Goal: Task Accomplishment & Management: Manage account settings

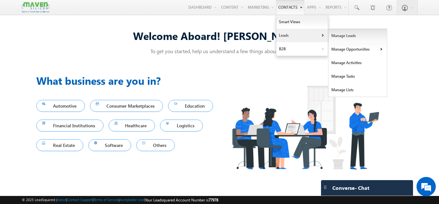
click at [338, 36] on link "Manage Leads" at bounding box center [358, 36] width 59 height 14
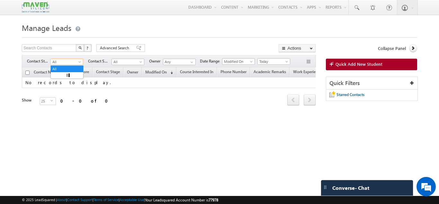
click at [64, 62] on span "All" at bounding box center [66, 62] width 31 height 6
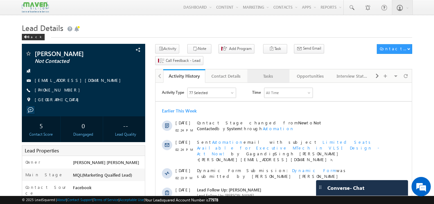
click at [268, 72] on div "Tasks" at bounding box center [268, 76] width 31 height 8
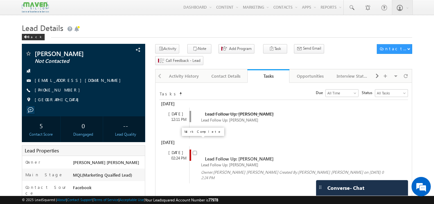
click at [196, 151] on input "checkbox" at bounding box center [195, 153] width 4 height 4
checkbox input "false"
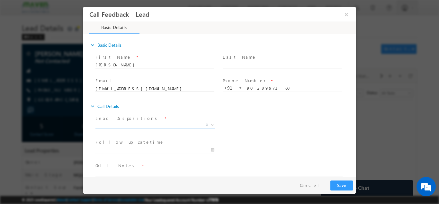
click at [133, 121] on span "X" at bounding box center [156, 124] width 120 height 6
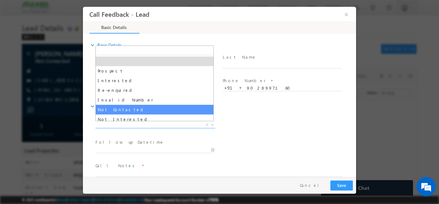
select select "Not Contacted"
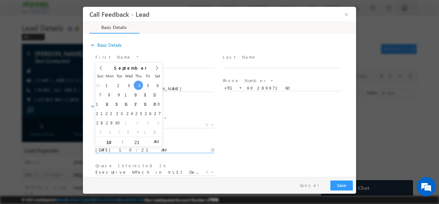
click at [129, 147] on input "04/09/2025 10:21 AM" at bounding box center [155, 149] width 119 height 6
type input "05/09/2025 10:21 AM"
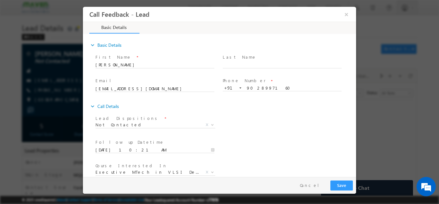
click at [257, 120] on div "Lead Dispositions * Prospect Interested Re-enquired Invalid Number Not Contacte…" at bounding box center [225, 125] width 262 height 24
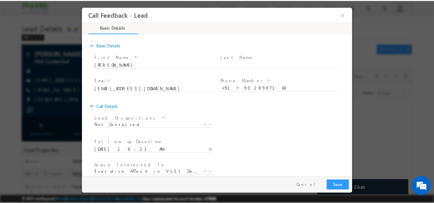
scroll to position [34, 0]
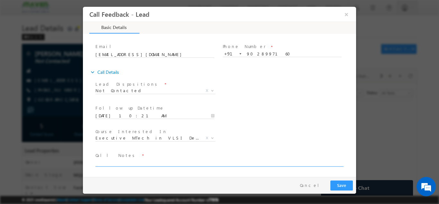
click at [273, 161] on textarea at bounding box center [219, 162] width 247 height 7
type textarea "dnp"
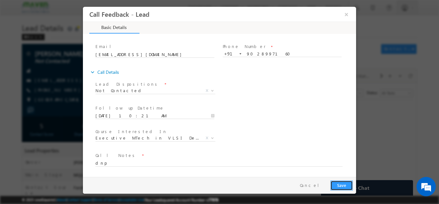
click at [334, 186] on button "Save" at bounding box center [342, 185] width 23 height 10
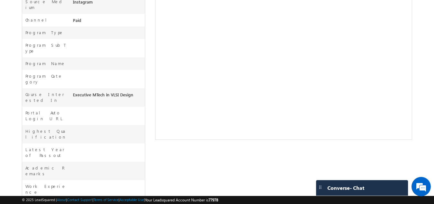
scroll to position [240, 0]
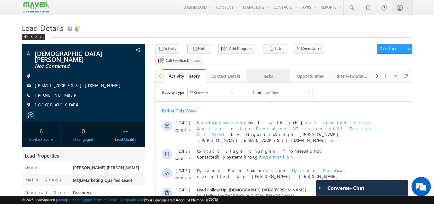
click at [260, 72] on div "Tasks" at bounding box center [268, 76] width 31 height 8
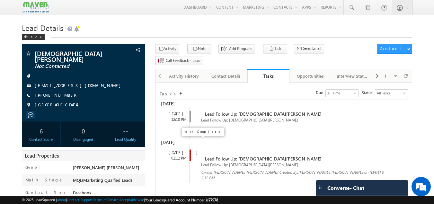
click at [195, 151] on input "checkbox" at bounding box center [195, 153] width 4 height 4
checkbox input "false"
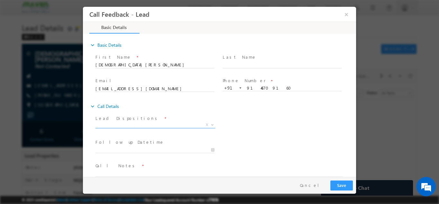
click at [152, 124] on span "X" at bounding box center [156, 124] width 120 height 6
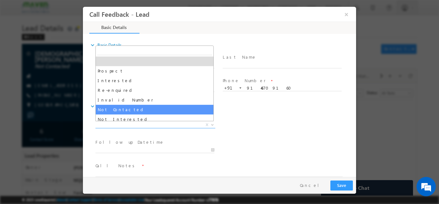
select select "Not Contacted"
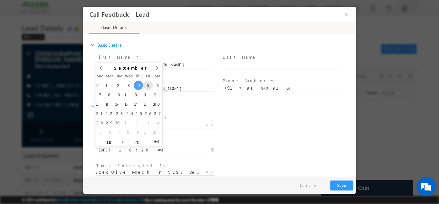
drag, startPoint x: 121, startPoint y: 147, endPoint x: 148, endPoint y: 86, distance: 66.3
click at [148, 86] on body "Call Feedback - Lead × Basic Details" at bounding box center [219, 91] width 273 height 170
type input "05/09/2025 10:20 AM"
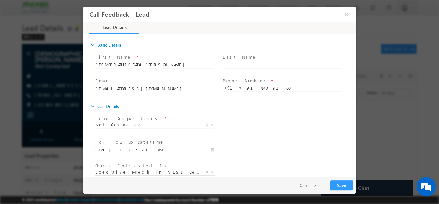
drag, startPoint x: 288, startPoint y: 109, endPoint x: 354, endPoint y: 105, distance: 66.4
click at [354, 105] on div "expand_more Basic Details First Name *" at bounding box center [221, 105] width 270 height 142
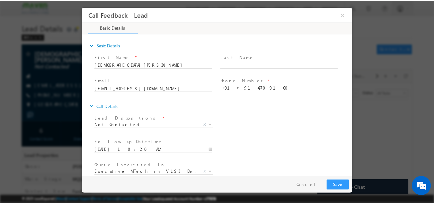
scroll to position [34, 0]
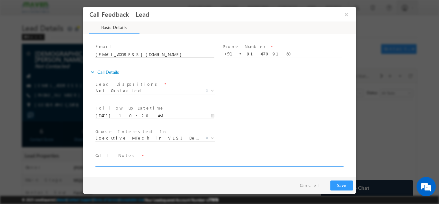
click at [301, 162] on textarea at bounding box center [219, 162] width 247 height 7
type textarea "n"
type textarea "dnp"
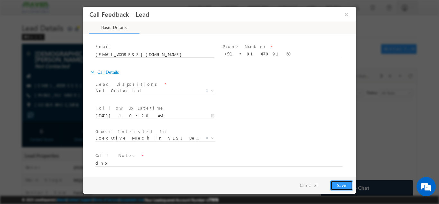
click at [351, 182] on button "Save" at bounding box center [342, 185] width 23 height 10
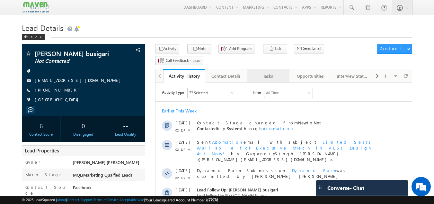
click at [269, 72] on div "Tasks" at bounding box center [268, 76] width 31 height 8
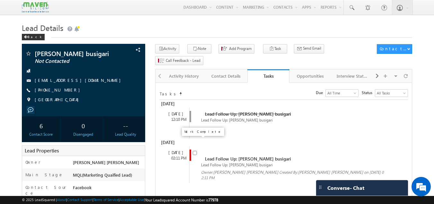
click at [194, 151] on input "checkbox" at bounding box center [195, 153] width 4 height 4
checkbox input "false"
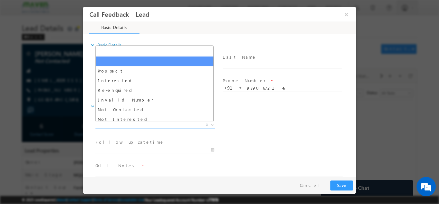
click at [164, 123] on span "X" at bounding box center [156, 124] width 120 height 6
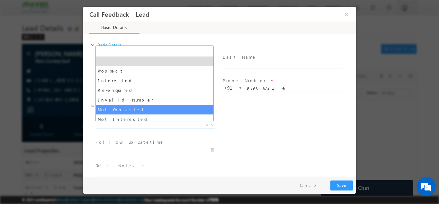
select select "Not Contacted"
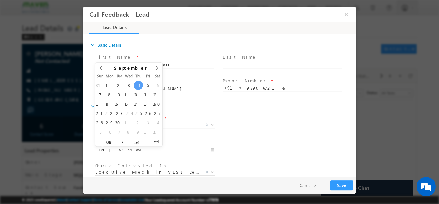
click at [174, 149] on input "[DATE] 9:54 AM" at bounding box center [155, 149] width 119 height 6
type input "[DATE] 9:54 AM"
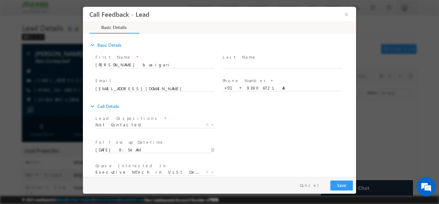
click at [254, 132] on div "Lead Dispositions * Prospect Interested Re-enquired Invalid Number Not Contacte…" at bounding box center [225, 125] width 262 height 24
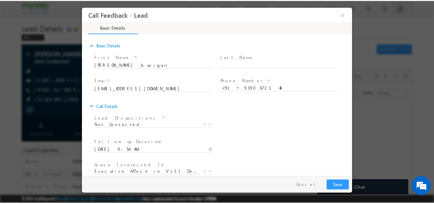
scroll to position [34, 0]
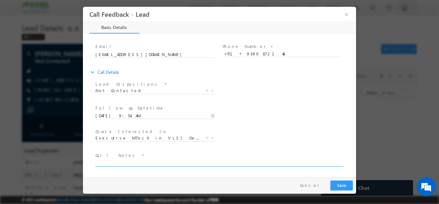
click at [208, 161] on textarea at bounding box center [219, 162] width 247 height 7
type textarea "dnp"
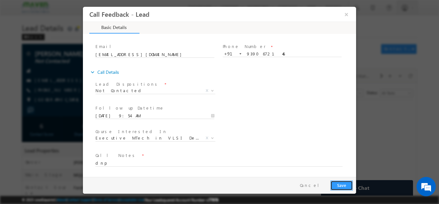
click at [345, 181] on button "Save" at bounding box center [342, 185] width 23 height 10
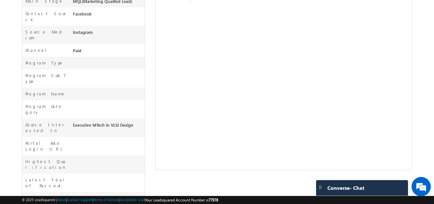
scroll to position [245, 0]
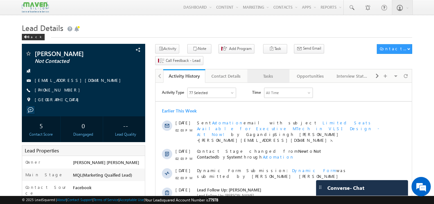
click at [276, 72] on div "Tasks" at bounding box center [268, 76] width 31 height 8
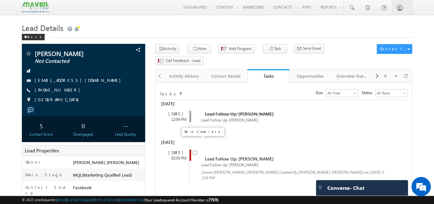
click at [195, 151] on input "checkbox" at bounding box center [195, 153] width 4 height 4
checkbox input "false"
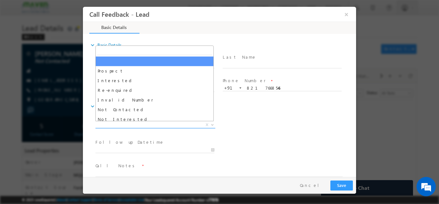
click at [147, 122] on span "X" at bounding box center [156, 124] width 120 height 6
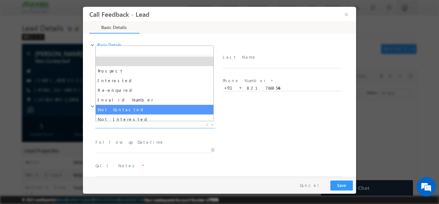
select select "Not Contacted"
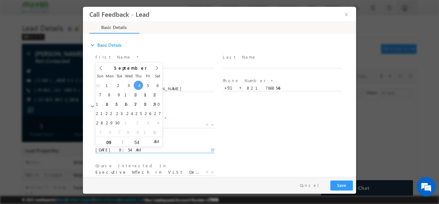
click at [124, 150] on input "04/09/2025 9:54 AM" at bounding box center [155, 149] width 119 height 6
type input "05/09/2025 9:54 AM"
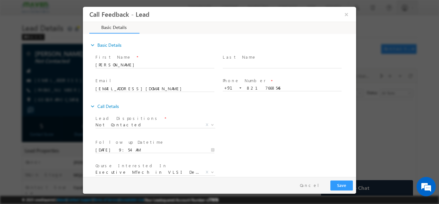
click at [270, 174] on div "Course Interested In * Executive M.Tech in VLSI Design Advanced VLSI Design & V…" at bounding box center [225, 172] width 262 height 24
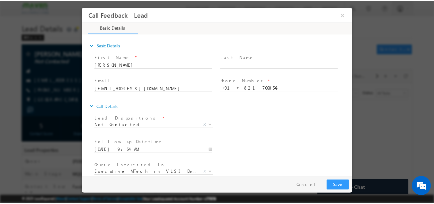
scroll to position [34, 0]
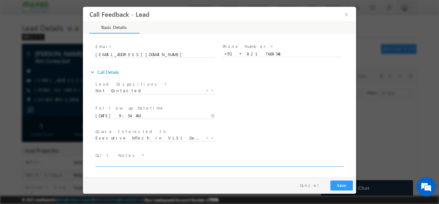
click at [190, 162] on textarea at bounding box center [219, 162] width 247 height 7
type textarea "dnp"
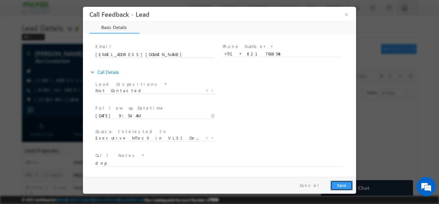
click at [340, 180] on button "Save" at bounding box center [342, 185] width 23 height 10
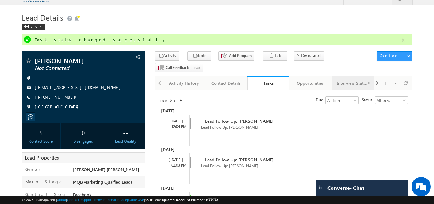
scroll to position [9, 0]
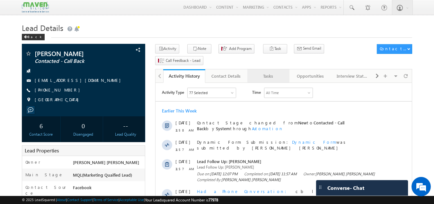
click at [273, 72] on div "Tasks" at bounding box center [268, 76] width 31 height 8
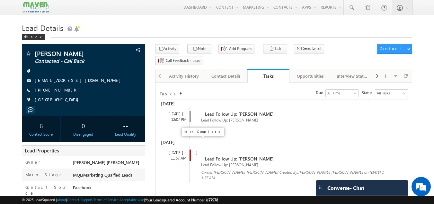
click at [195, 151] on input "checkbox" at bounding box center [195, 153] width 4 height 4
checkbox input "false"
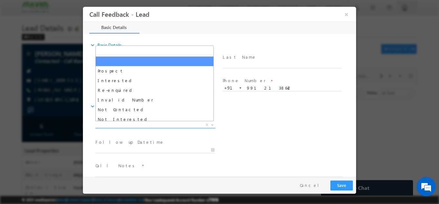
click at [137, 125] on span "X" at bounding box center [156, 124] width 120 height 6
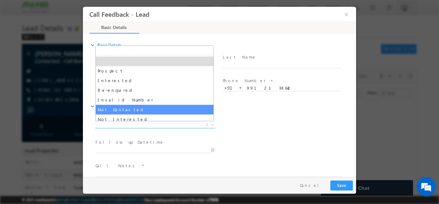
select select "Not Contacted"
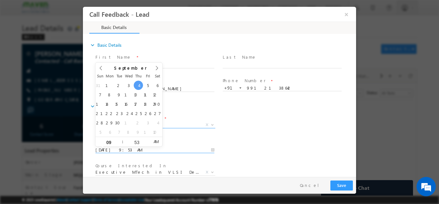
click at [155, 150] on input "04/09/2025 9:53 AM" at bounding box center [155, 149] width 119 height 6
type input "05/09/2025 9:53 AM"
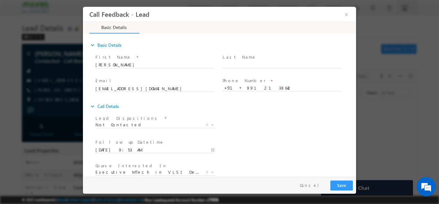
click at [257, 123] on div "Lead Dispositions * Prospect Interested Re-enquired Invalid Number Not Contacte…" at bounding box center [225, 125] width 262 height 24
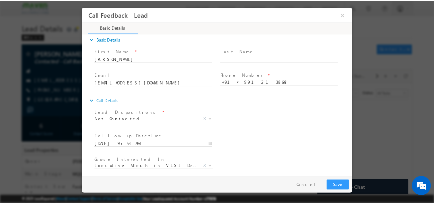
scroll to position [34, 0]
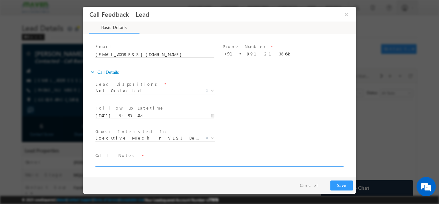
click at [231, 159] on textarea at bounding box center [219, 162] width 247 height 7
type textarea "dnp"
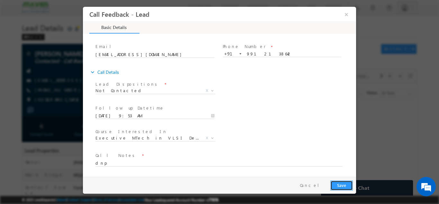
click at [336, 184] on button "Save" at bounding box center [342, 185] width 23 height 10
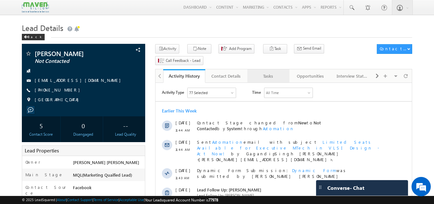
click at [272, 72] on div "Tasks" at bounding box center [268, 76] width 31 height 8
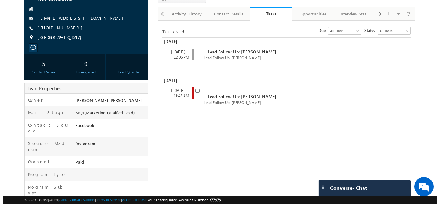
scroll to position [62, 0]
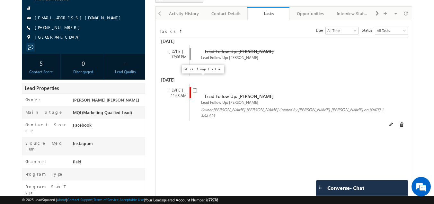
click at [194, 88] on input "checkbox" at bounding box center [195, 90] width 4 height 4
checkbox input "false"
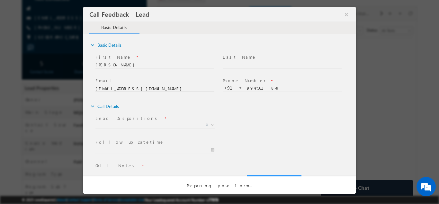
scroll to position [0, 0]
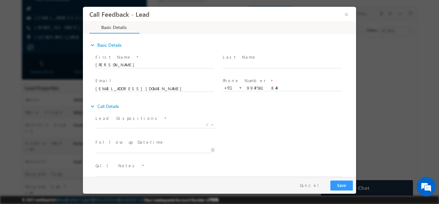
click at [147, 127] on span "Prospect Interested Re-enquired Invalid Number Not Contacted Not Interested In …" at bounding box center [158, 126] width 125 height 8
click at [146, 124] on span "X" at bounding box center [156, 124] width 120 height 6
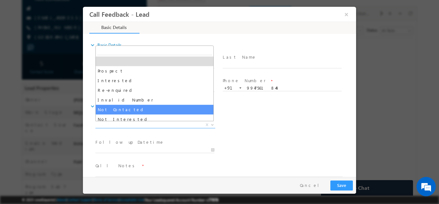
select select "Not Contacted"
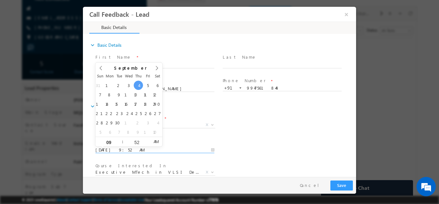
click at [139, 151] on input "04/09/2025 9:52 AM" at bounding box center [155, 149] width 119 height 6
type input "05/09/2025 9:52 AM"
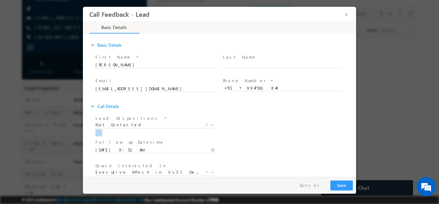
drag, startPoint x: 291, startPoint y: 148, endPoint x: 440, endPoint y: 133, distance: 149.3
click at [356, 124] on html "Call Feedback - Lead × Basic Details" at bounding box center [219, 91] width 273 height 170
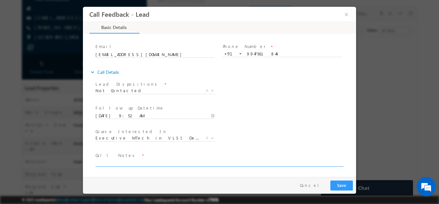
click at [153, 162] on textarea at bounding box center [219, 162] width 247 height 7
paste textarea "dnp"
type textarea "dnp"
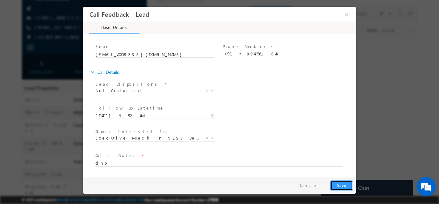
click at [348, 185] on button "Save" at bounding box center [342, 185] width 23 height 10
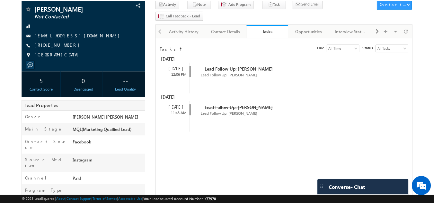
scroll to position [80, 0]
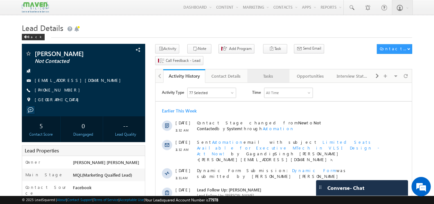
click at [265, 72] on div "Tasks" at bounding box center [268, 76] width 31 height 8
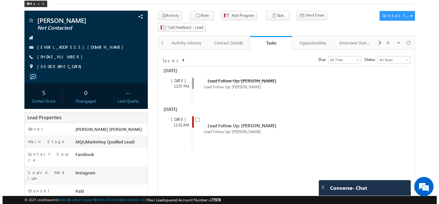
scroll to position [33, 0]
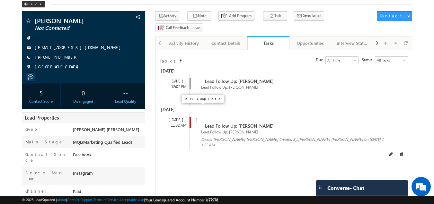
click at [196, 118] on input "checkbox" at bounding box center [195, 120] width 4 height 4
checkbox input "false"
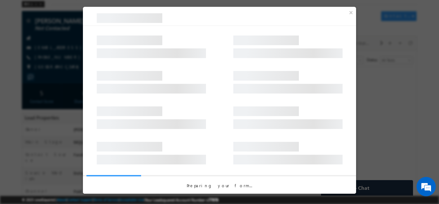
drag, startPoint x: 196, startPoint y: 107, endPoint x: 151, endPoint y: 156, distance: 67.4
click at [151, 156] on div "×" at bounding box center [219, 100] width 273 height 187
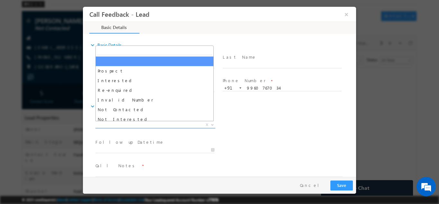
click at [139, 124] on span "X" at bounding box center [156, 124] width 120 height 6
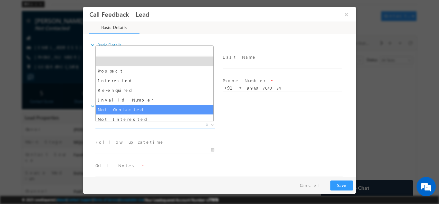
select select "Not Contacted"
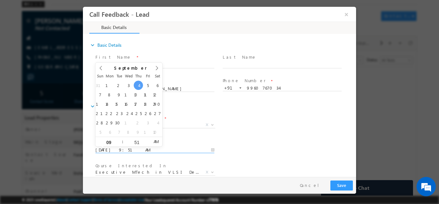
click at [127, 149] on input "04/09/2025 9:51 AM" at bounding box center [155, 149] width 119 height 6
type input "05/09/2025 9:51 AM"
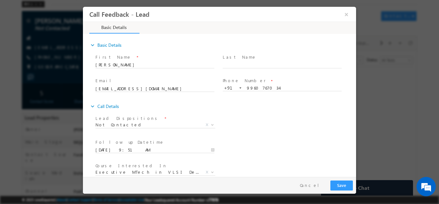
click at [285, 148] on div "Follow up Datetime * 05/09/2025 9:51 AM Program Type * Long Term Short Term X" at bounding box center [225, 149] width 262 height 24
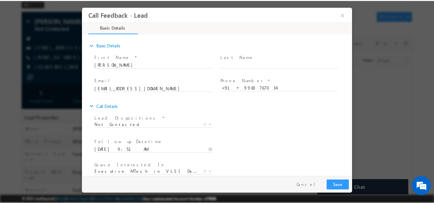
scroll to position [34, 0]
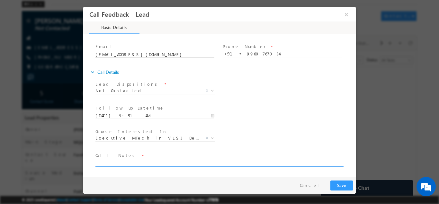
click at [228, 160] on textarea at bounding box center [219, 162] width 247 height 7
type textarea "dnp"
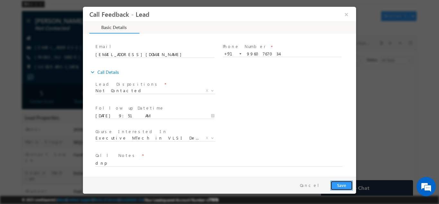
click at [347, 185] on button "Save" at bounding box center [342, 185] width 23 height 10
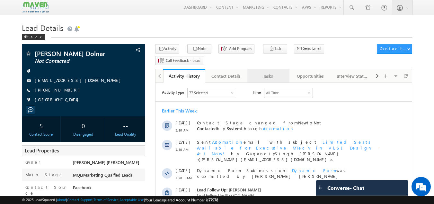
click at [268, 72] on div "Tasks" at bounding box center [268, 76] width 31 height 8
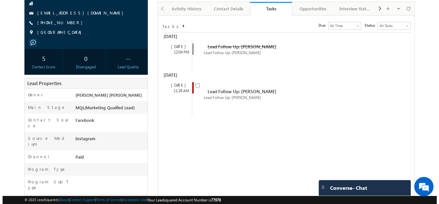
scroll to position [68, 0]
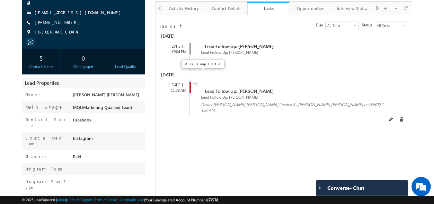
click at [194, 83] on input "checkbox" at bounding box center [195, 85] width 4 height 4
checkbox input "false"
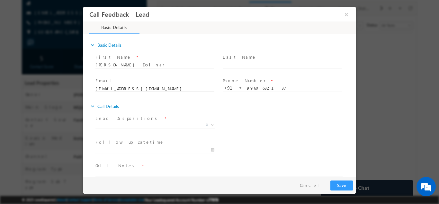
scroll to position [0, 0]
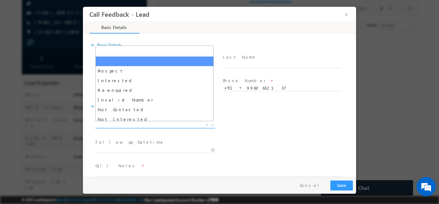
click at [166, 127] on span "X" at bounding box center [156, 124] width 120 height 6
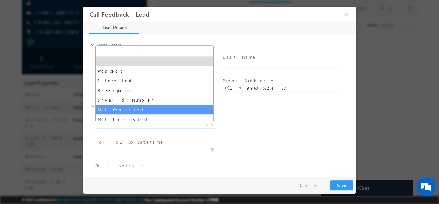
select select "Not Contacted"
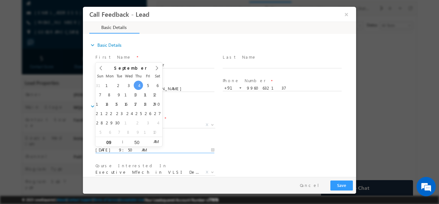
click at [151, 148] on input "04/09/2025 9:50 AM" at bounding box center [155, 149] width 119 height 6
type input "05/09/2025 9:50 AM"
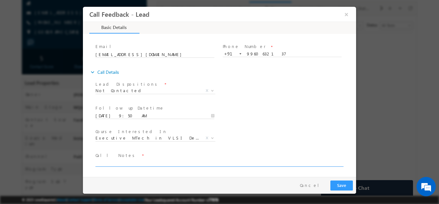
click at [235, 160] on textarea at bounding box center [219, 162] width 247 height 7
type textarea "dnp"
click at [345, 183] on button "Save" at bounding box center [342, 185] width 23 height 10
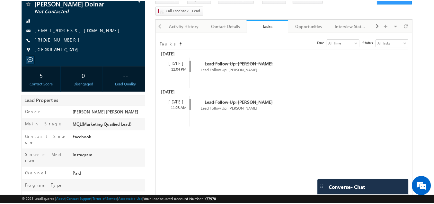
scroll to position [85, 0]
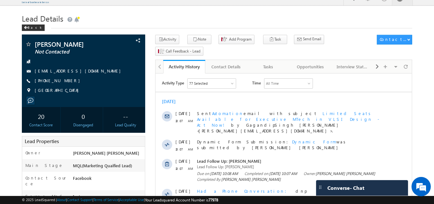
scroll to position [9, 0]
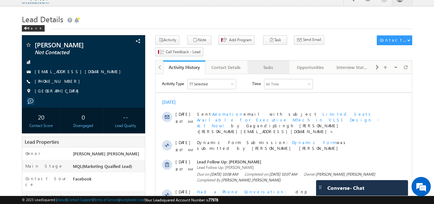
click at [276, 63] on div "Tasks" at bounding box center [268, 67] width 31 height 8
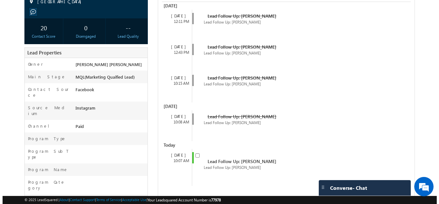
scroll to position [99, 0]
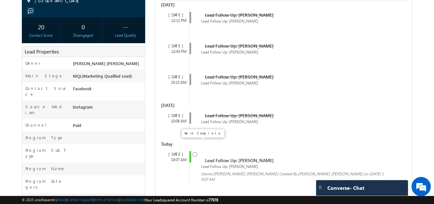
click at [193, 152] on input "checkbox" at bounding box center [195, 154] width 4 height 4
checkbox input "false"
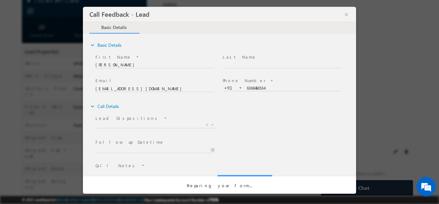
scroll to position [0, 0]
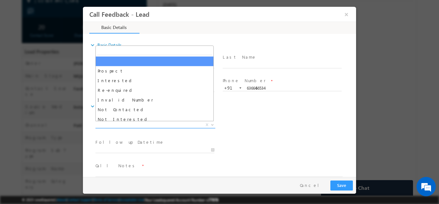
click at [142, 124] on span "X" at bounding box center [156, 124] width 120 height 6
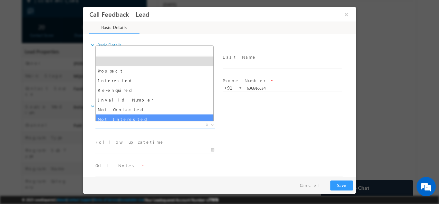
select select "Not Interested"
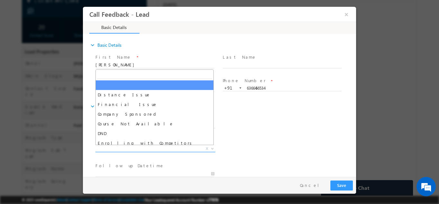
click at [131, 149] on span "X" at bounding box center [156, 148] width 120 height 6
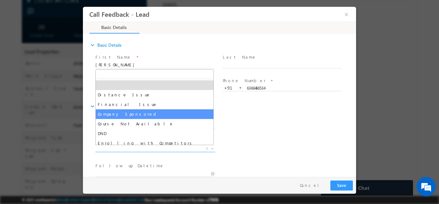
scroll to position [13, 0]
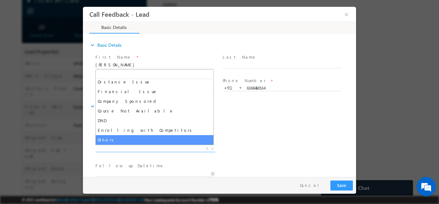
select select "Others"
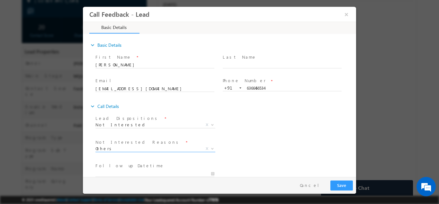
scroll to position [58, 0]
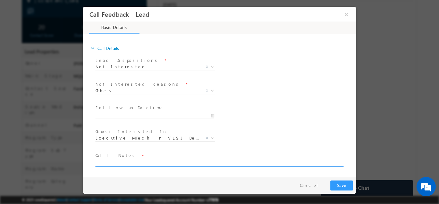
click at [228, 163] on textarea at bounding box center [219, 162] width 247 height 7
type textarea "not interested"
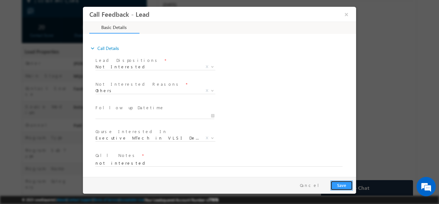
click at [343, 183] on button "Save" at bounding box center [342, 185] width 23 height 10
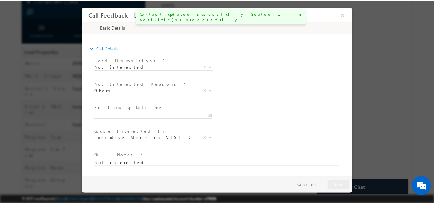
scroll to position [116, 0]
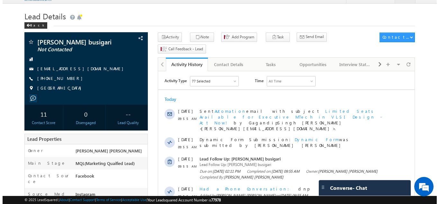
scroll to position [11, 0]
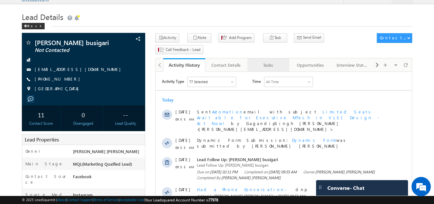
click at [277, 61] on div "Tasks" at bounding box center [268, 65] width 31 height 8
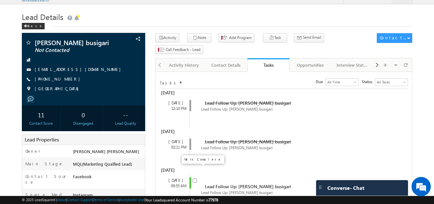
click at [195, 178] on input "checkbox" at bounding box center [195, 180] width 4 height 4
checkbox input "false"
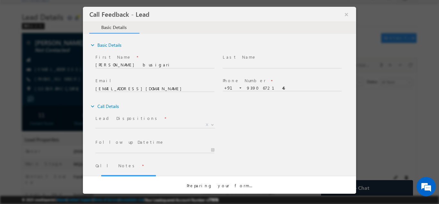
scroll to position [0, 0]
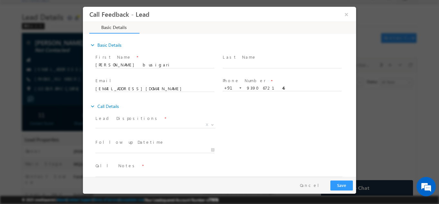
click at [147, 127] on span "Prospect Interested Re-enquired Invalid Number Not Contacted Not Interested In …" at bounding box center [158, 126] width 125 height 8
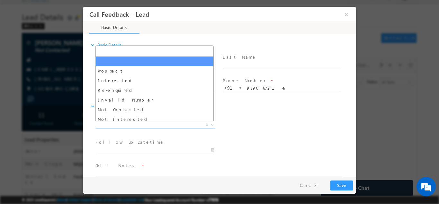
click at [144, 126] on span "X" at bounding box center [156, 124] width 120 height 6
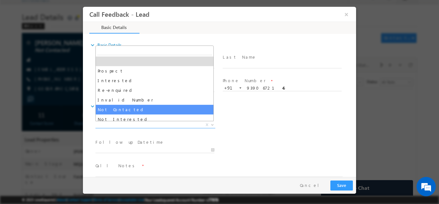
select select "Not Contacted"
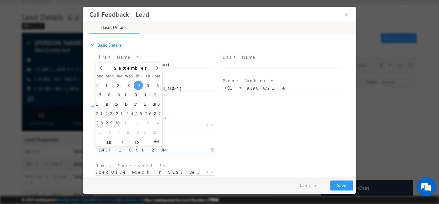
click at [145, 150] on input "04/09/2025 10:12 AM" at bounding box center [155, 149] width 119 height 6
type input "05/09/2025 10:12 AM"
drag, startPoint x: 244, startPoint y: 105, endPoint x: 252, endPoint y: 96, distance: 12.8
click at [252, 96] on div "expand_more Basic Details First Name *" at bounding box center [222, 123] width 267 height 169
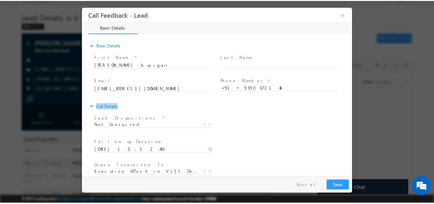
scroll to position [34, 0]
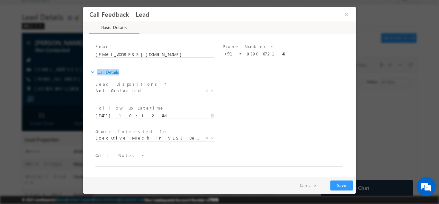
drag, startPoint x: 355, startPoint y: 100, endPoint x: 443, endPoint y: 187, distance: 123.7
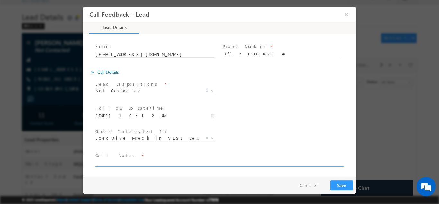
click at [255, 161] on textarea at bounding box center [219, 162] width 247 height 7
type textarea "dnp"
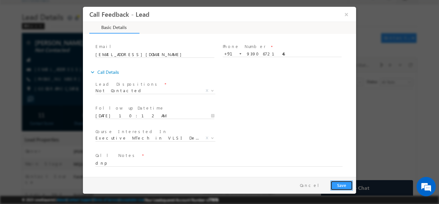
click at [343, 181] on button "Save" at bounding box center [342, 185] width 23 height 10
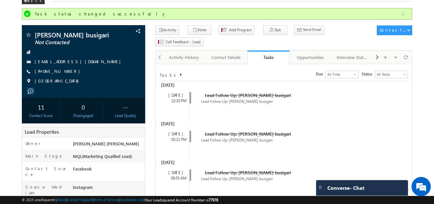
scroll to position [7, 0]
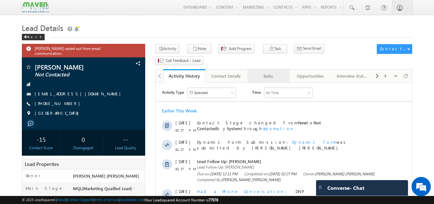
click at [270, 72] on div "Tasks" at bounding box center [268, 76] width 31 height 8
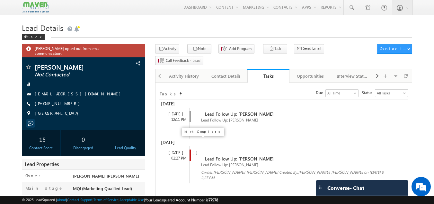
click at [195, 151] on input "checkbox" at bounding box center [195, 153] width 4 height 4
checkbox input "false"
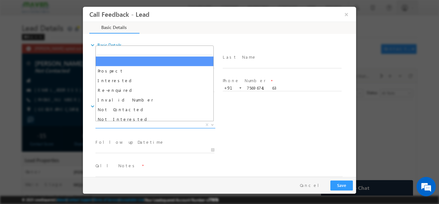
click at [186, 122] on span "X" at bounding box center [156, 124] width 120 height 6
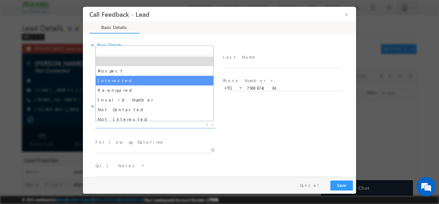
scroll to position [61, 0]
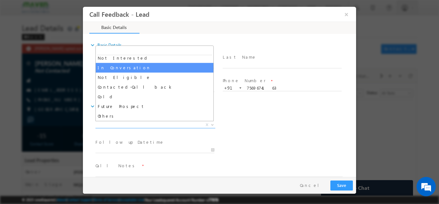
select select "In Conversation"
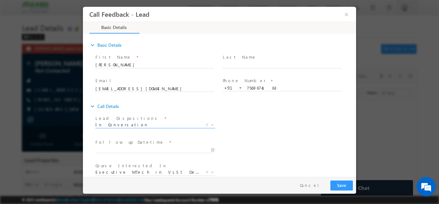
scroll to position [34, 0]
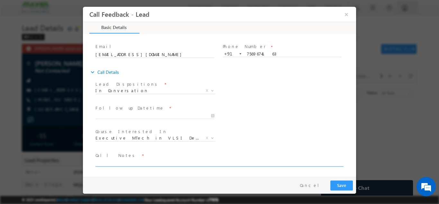
click at [182, 164] on textarea at bounding box center [219, 162] width 247 height 7
click at [125, 161] on textarea "Doing" at bounding box center [219, 162] width 247 height 7
type textarea "D"
type textarea "n"
click at [120, 163] on textarea "disconnectec the call" at bounding box center [219, 162] width 247 height 7
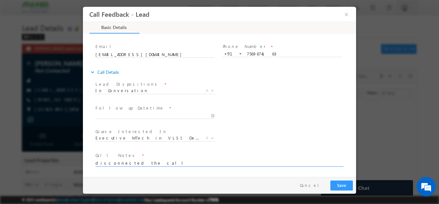
type textarea "disconnected the call"
type input "04/09/2025 10:42 AM"
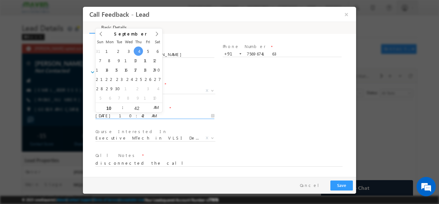
click at [130, 114] on input "04/09/2025 10:42 AM" at bounding box center [155, 115] width 119 height 6
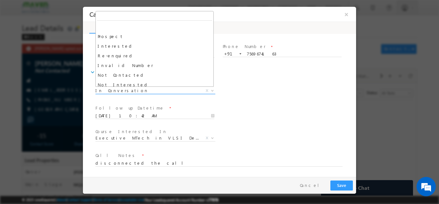
click at [195, 90] on span "In Conversation" at bounding box center [148, 90] width 105 height 6
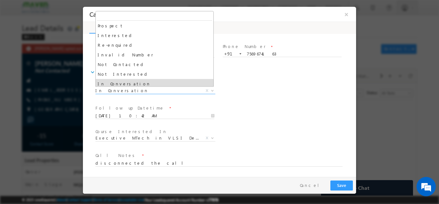
scroll to position [7, 0]
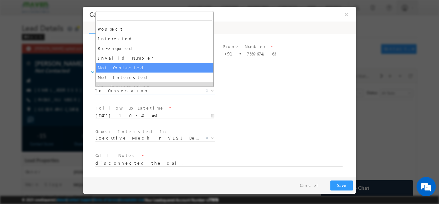
select select "Not Contacted"
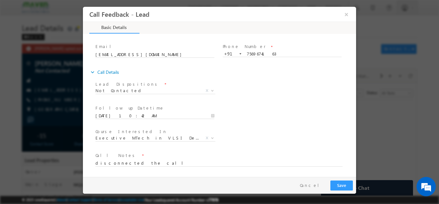
click at [319, 80] on div "Lead Dispositions * Prospect Interested Re-enquired Invalid Number Not Contacte…" at bounding box center [225, 91] width 262 height 24
click at [342, 181] on button "Save" at bounding box center [342, 185] width 23 height 10
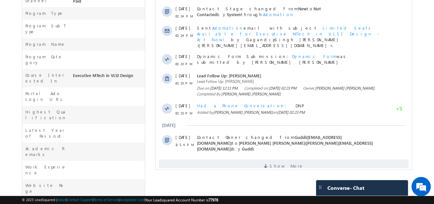
click at [147, 34] on div "[PERSON_NAME] Not Contacted [GEOGRAPHIC_DATA]" at bounding box center [217, 36] width 391 height 430
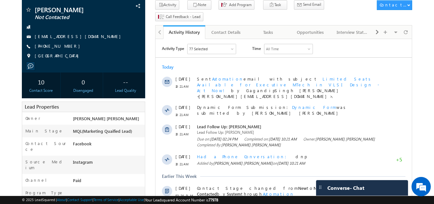
scroll to position [47, 0]
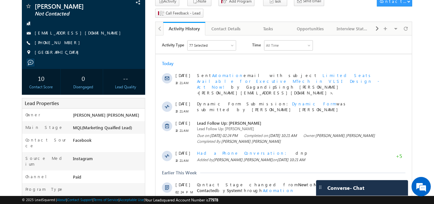
click at [432, 59] on body "Menu [PERSON_NAME] [PERSON_NAME] dip@m [PERSON_NAME] [DOMAIN_NAME] m" at bounding box center [217, 190] width 434 height 474
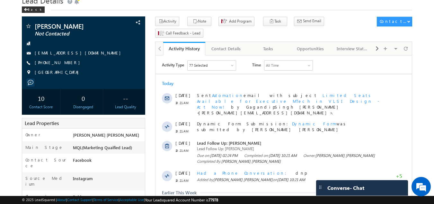
scroll to position [22, 0]
